Goal: Task Accomplishment & Management: Complete application form

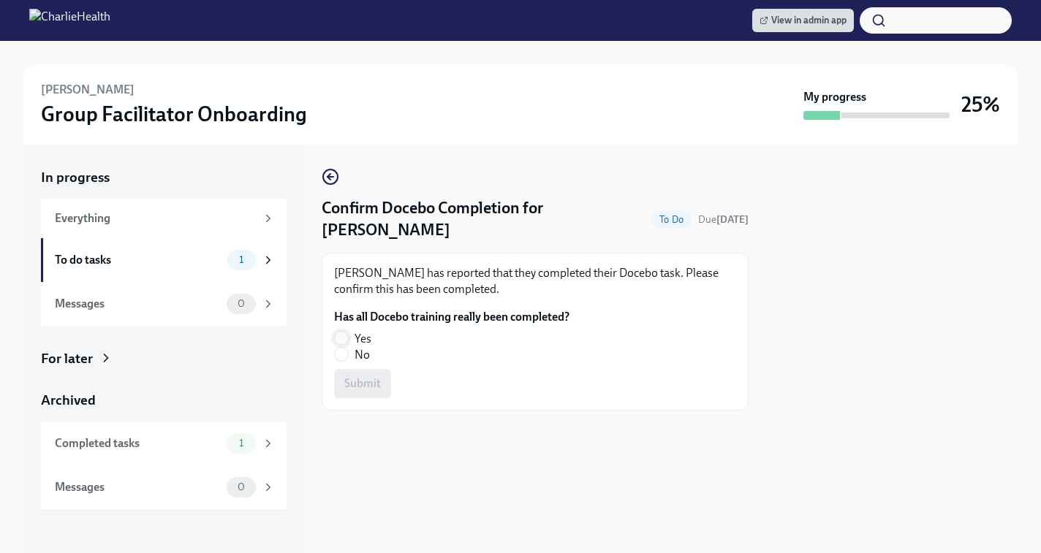
click at [339, 338] on input "Yes" at bounding box center [341, 338] width 13 height 13
radio input "true"
click at [368, 384] on span "Submit" at bounding box center [362, 383] width 37 height 15
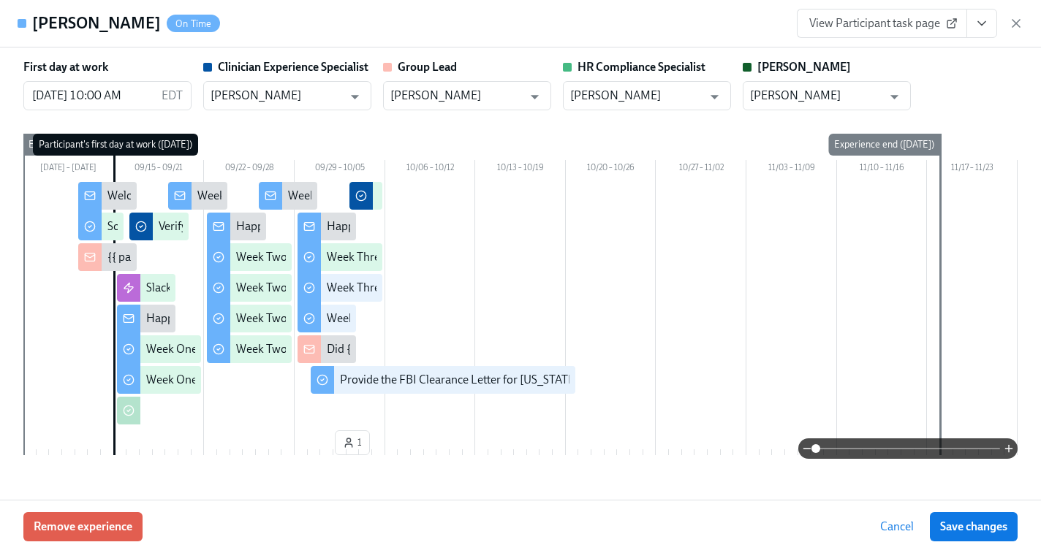
scroll to position [0, 20933]
click at [1020, 27] on icon "button" at bounding box center [1016, 23] width 15 height 15
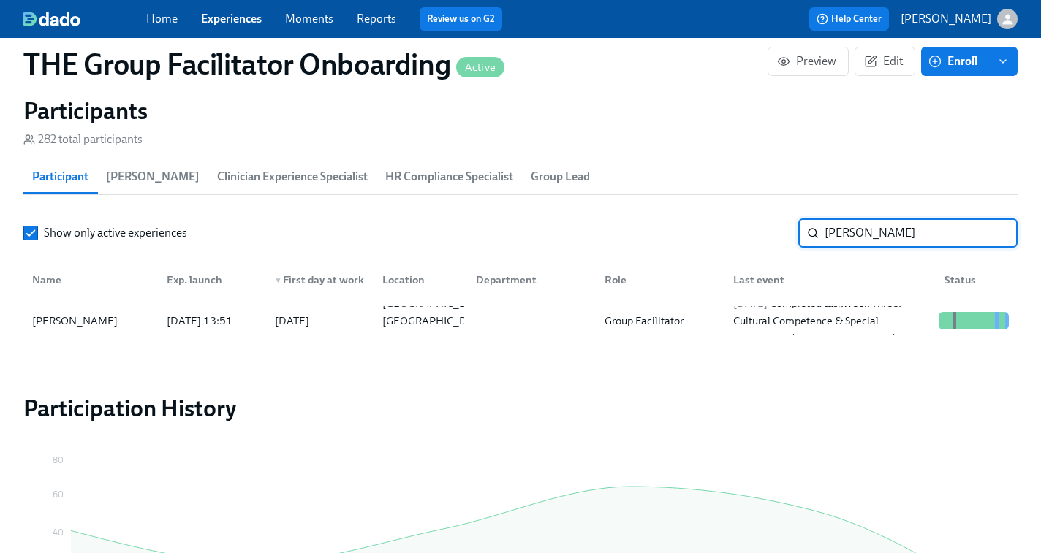
click at [858, 235] on input "[PERSON_NAME]" at bounding box center [920, 233] width 193 height 29
paste input "[PERSON_NAME]"
type input "[PERSON_NAME]"
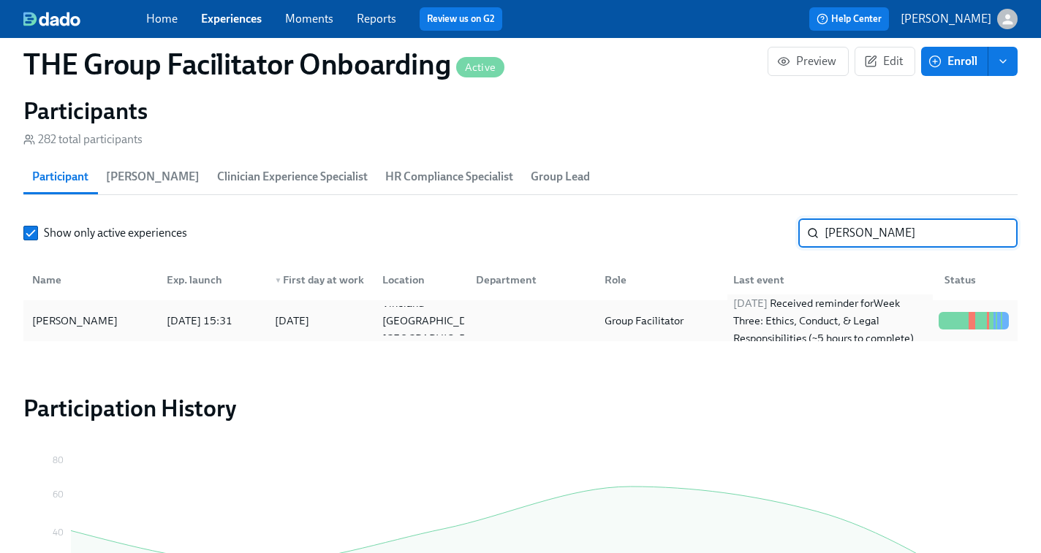
click at [913, 327] on div "[DATE] Received reminder for Week Three: Ethics, Conduct, & Legal Responsibilit…" at bounding box center [829, 321] width 205 height 53
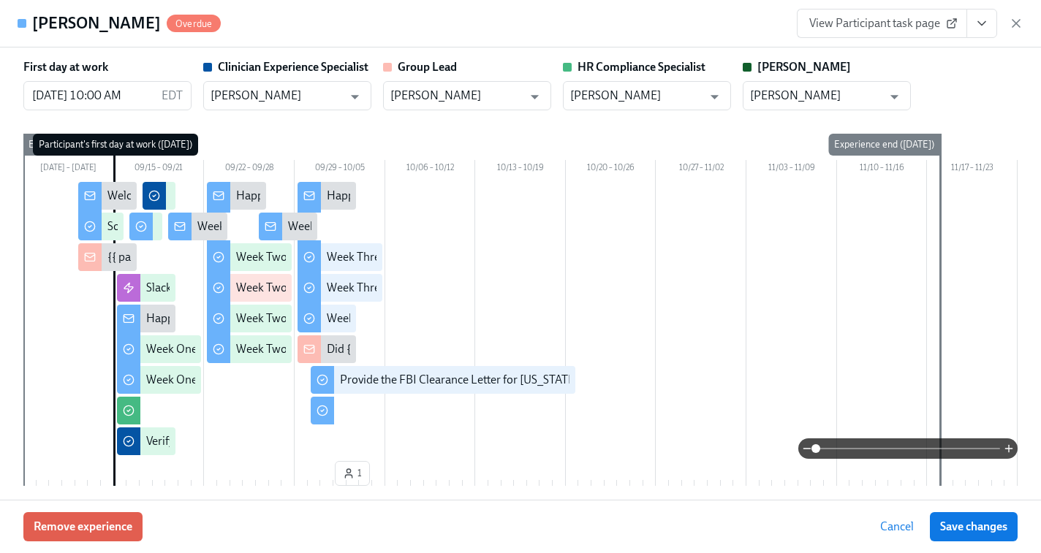
click at [908, 20] on span "View Participant task page" at bounding box center [881, 23] width 145 height 15
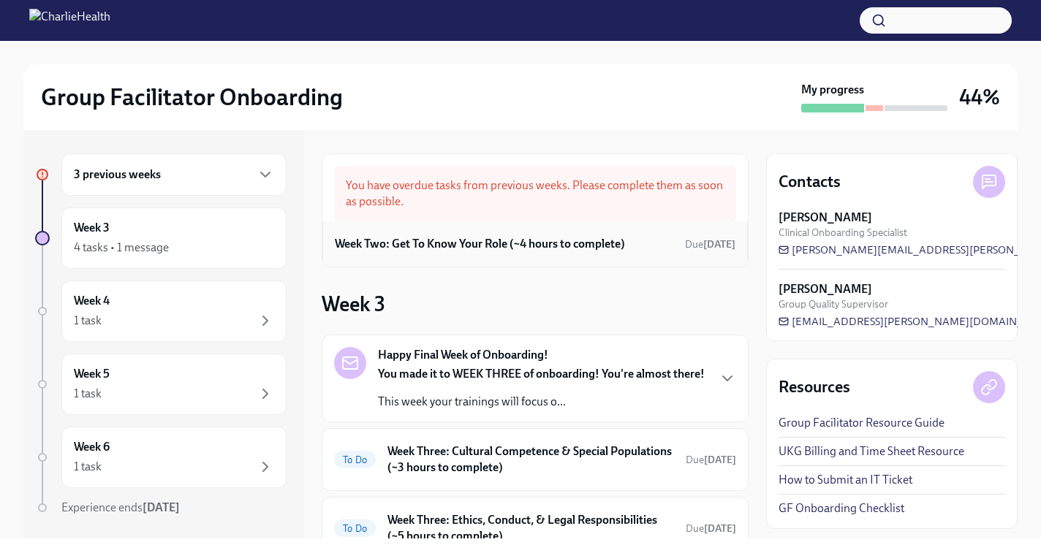
scroll to position [151, 0]
